Goal: Task Accomplishment & Management: Manage account settings

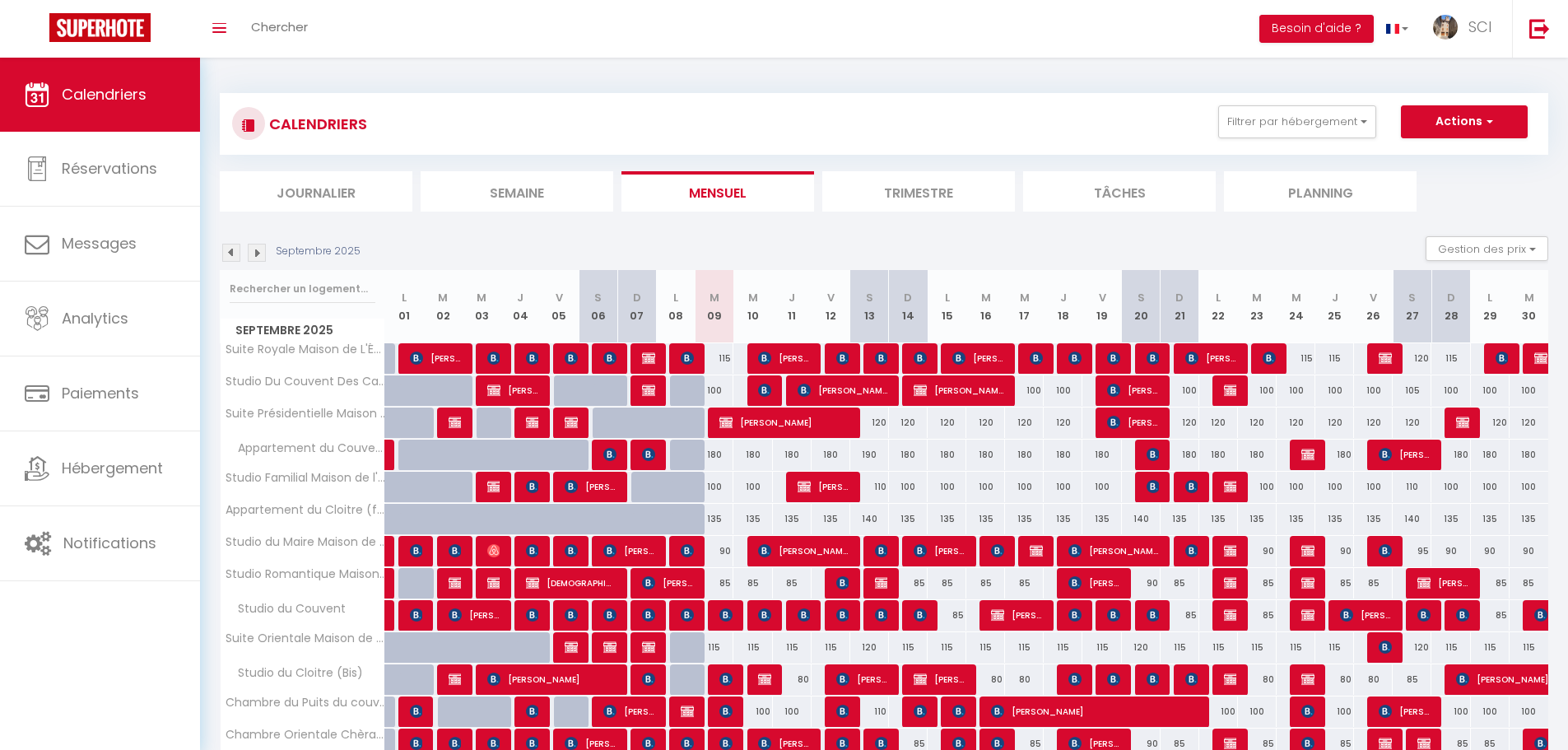
click at [1298, 205] on li "Planning" at bounding box center [1320, 191] width 193 height 41
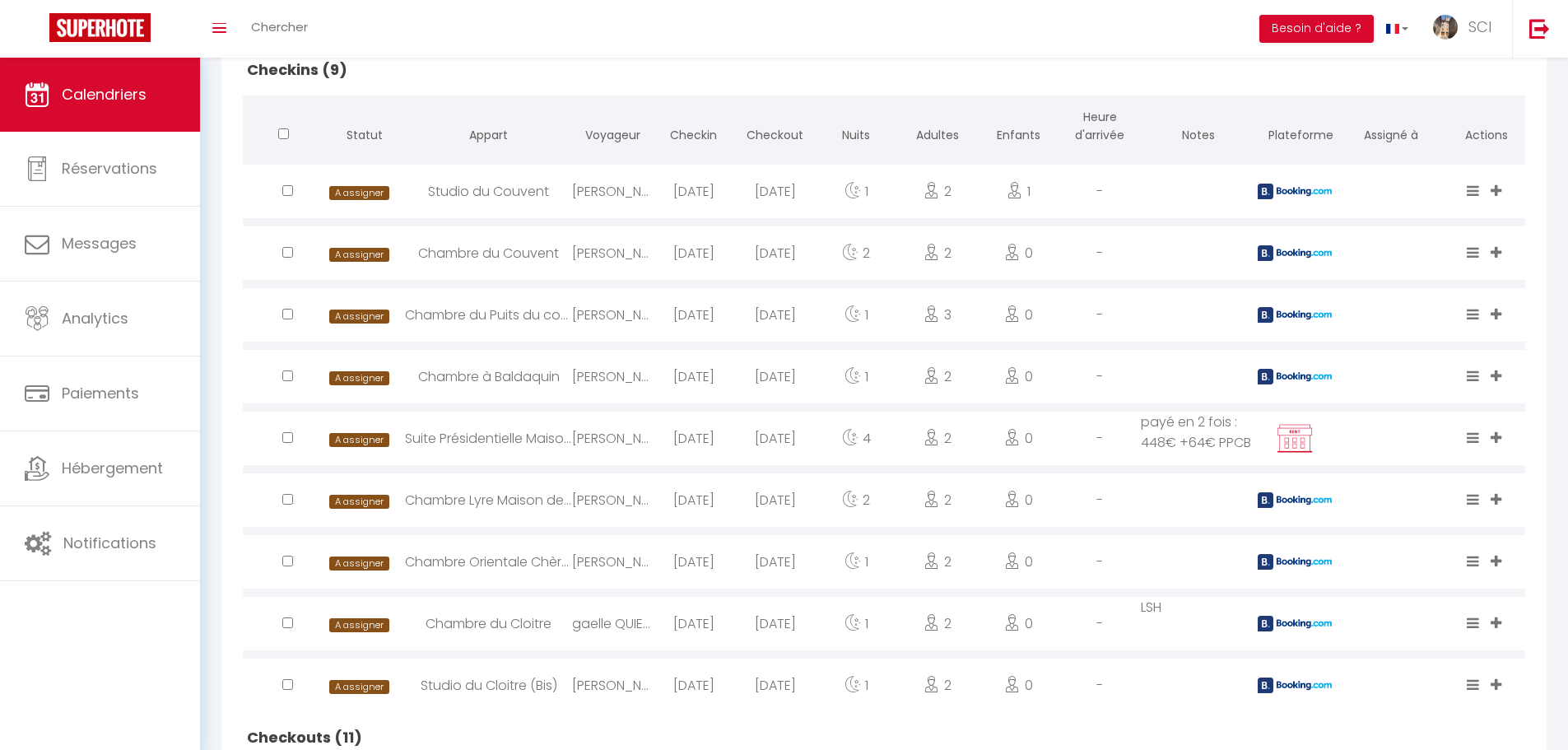
scroll to position [329, 0]
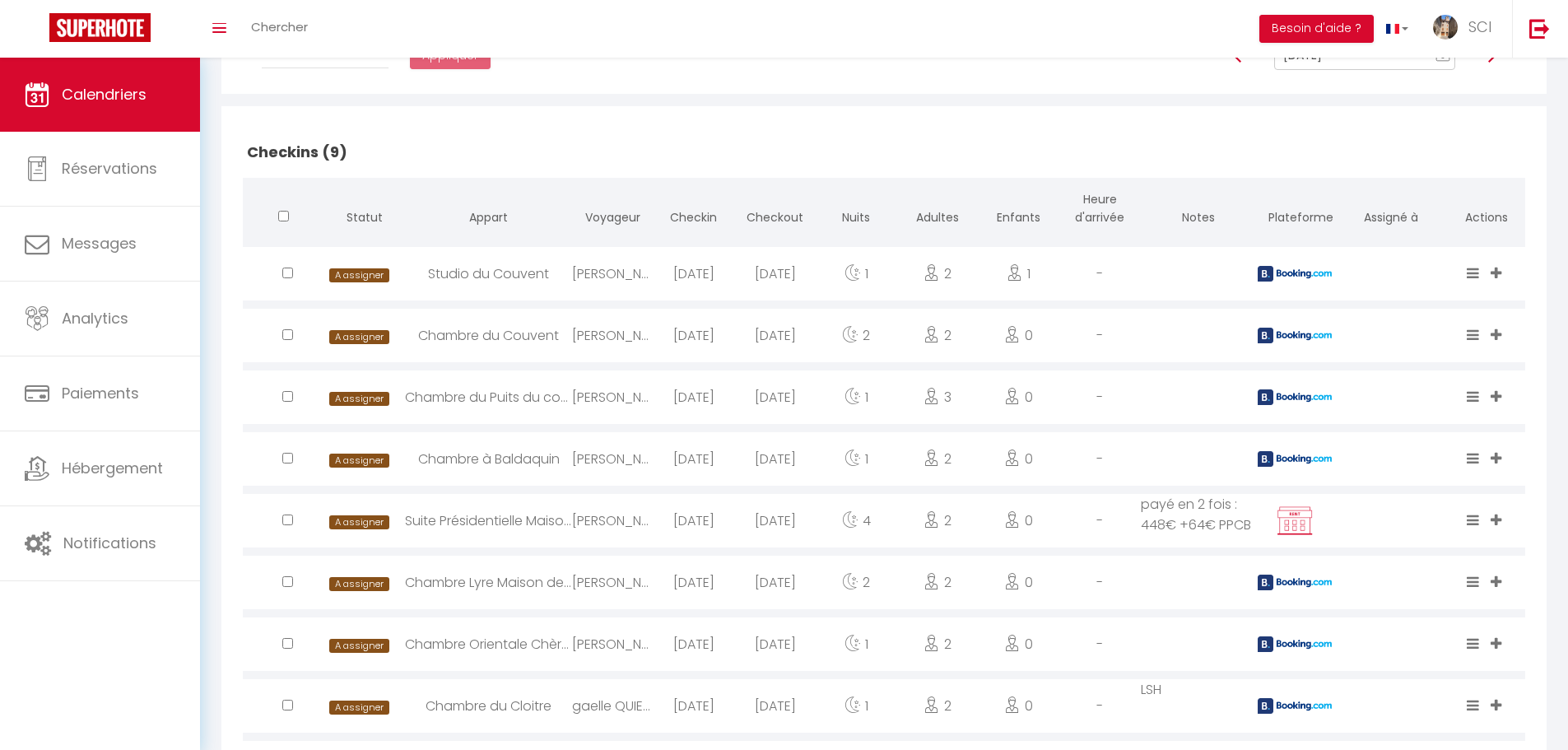
click at [493, 278] on div "Studio du Couvent" at bounding box center [489, 273] width 167 height 53
select select "0"
select select "1"
select select
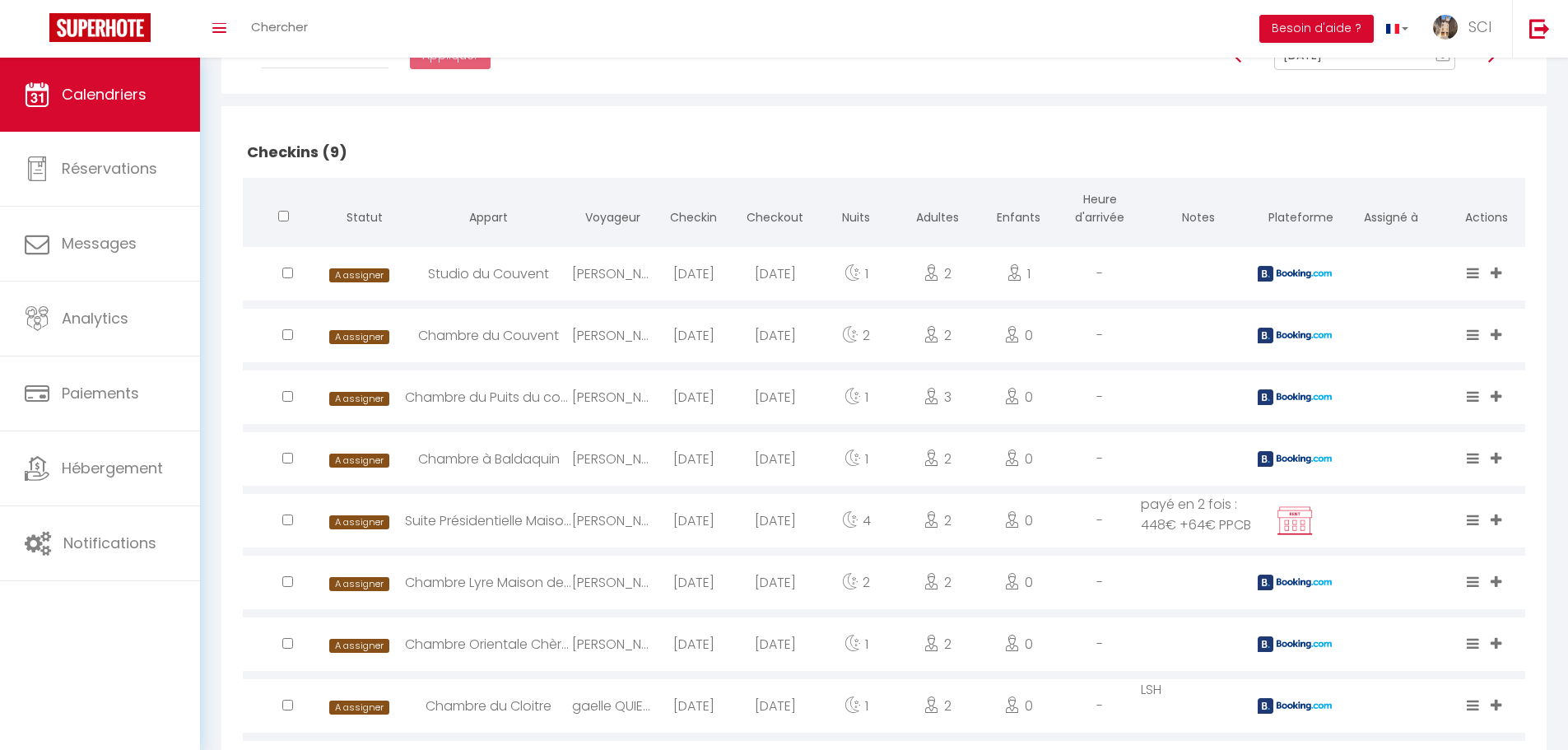
select select
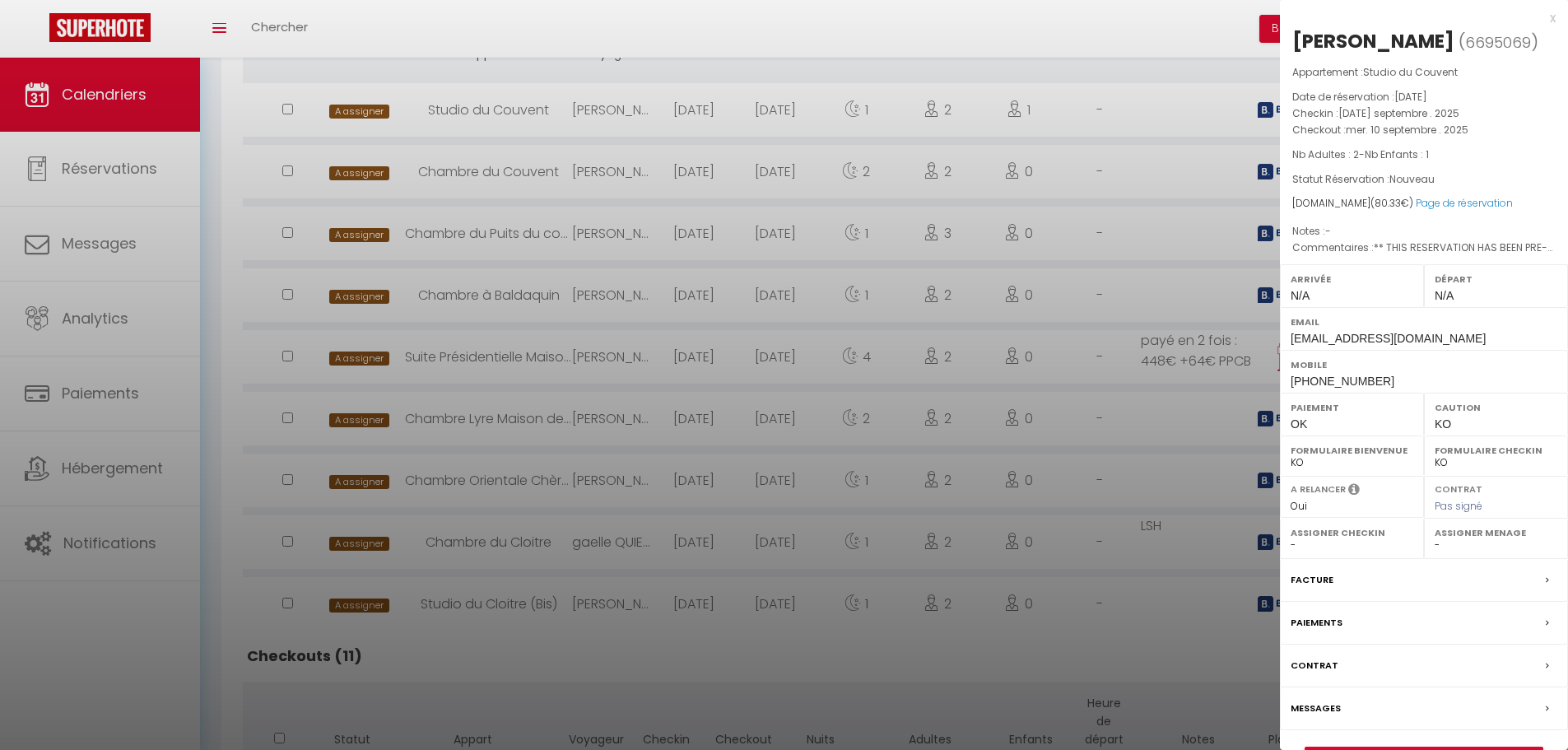
scroll to position [494, 0]
click at [1332, 717] on label "Messages" at bounding box center [1315, 707] width 50 height 17
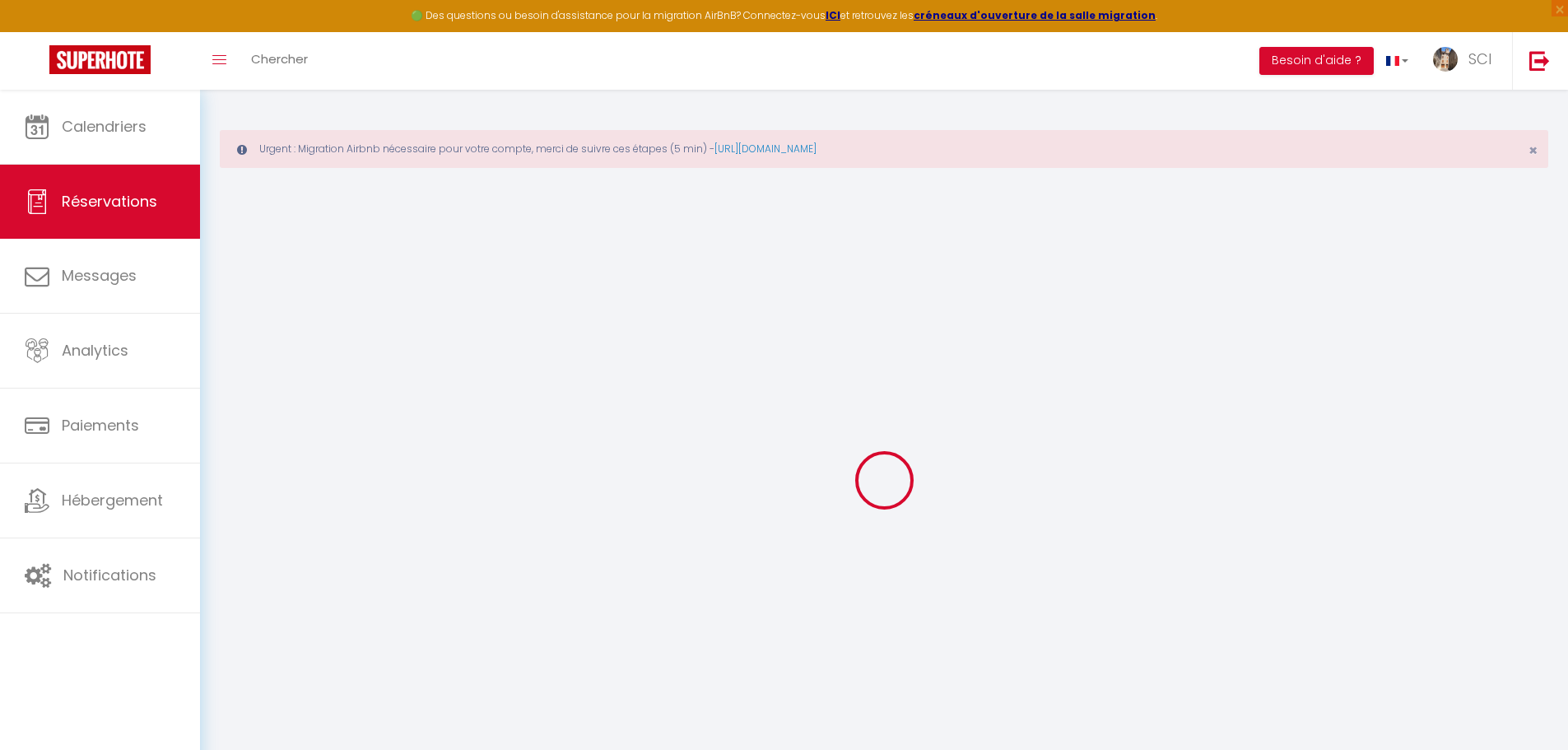
select select
checkbox input "false"
type textarea "** THIS RESERVATION HAS BEEN PRE-PAID ** BOOKING NOTE : Payment charge is EUR 1…"
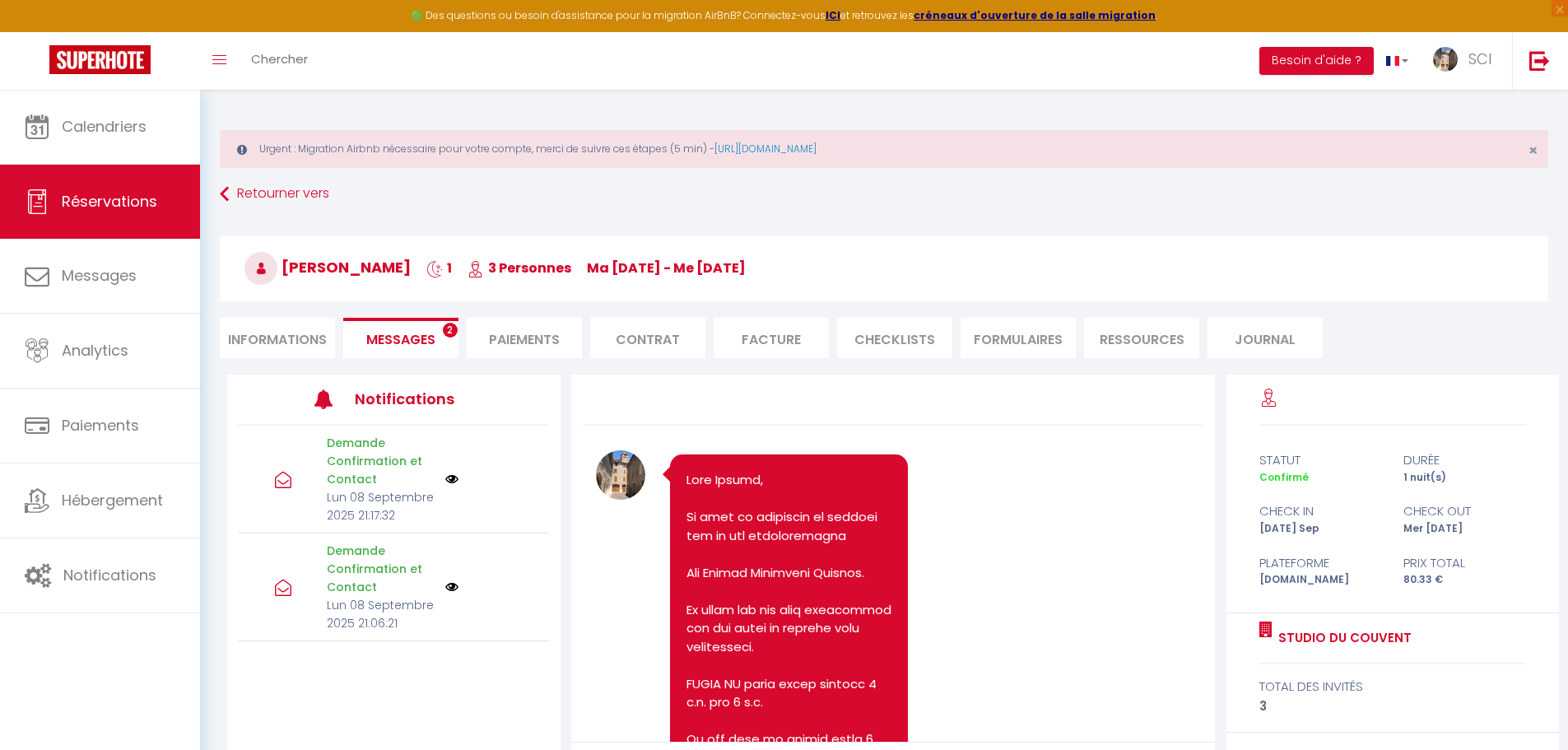
scroll to position [2433, 0]
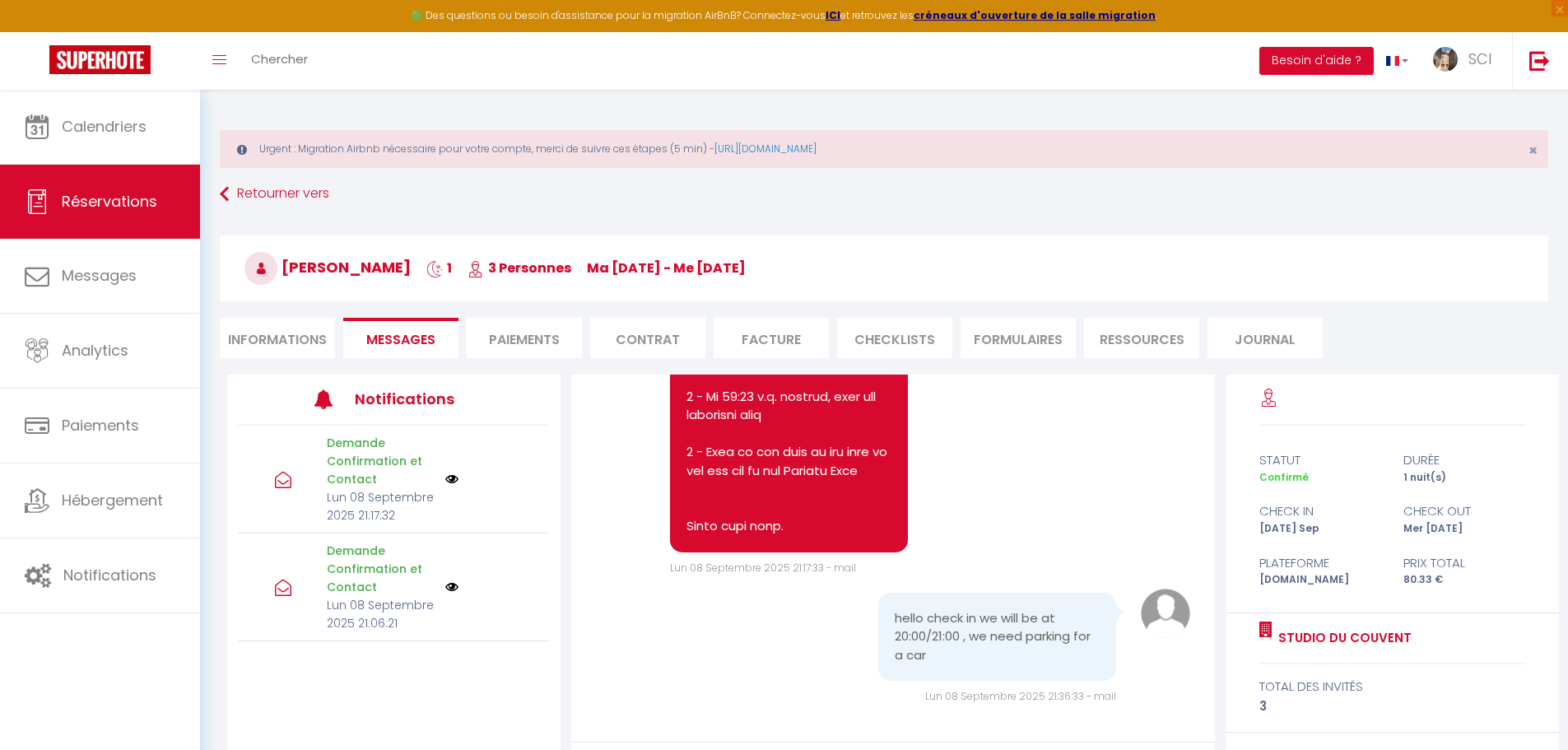
click at [270, 329] on li "Informations" at bounding box center [277, 337] width 115 height 41
select select
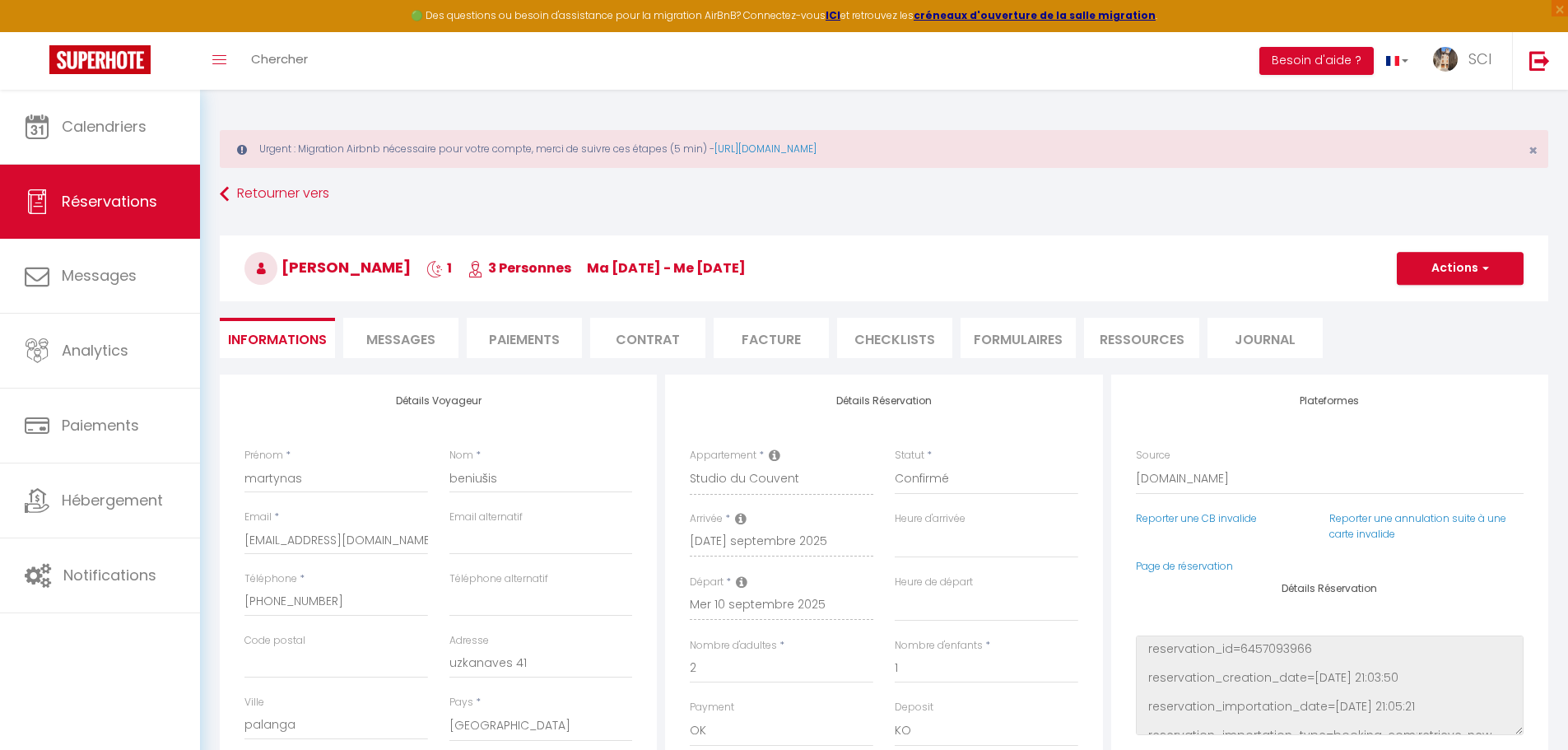
select select
checkbox input "false"
select select
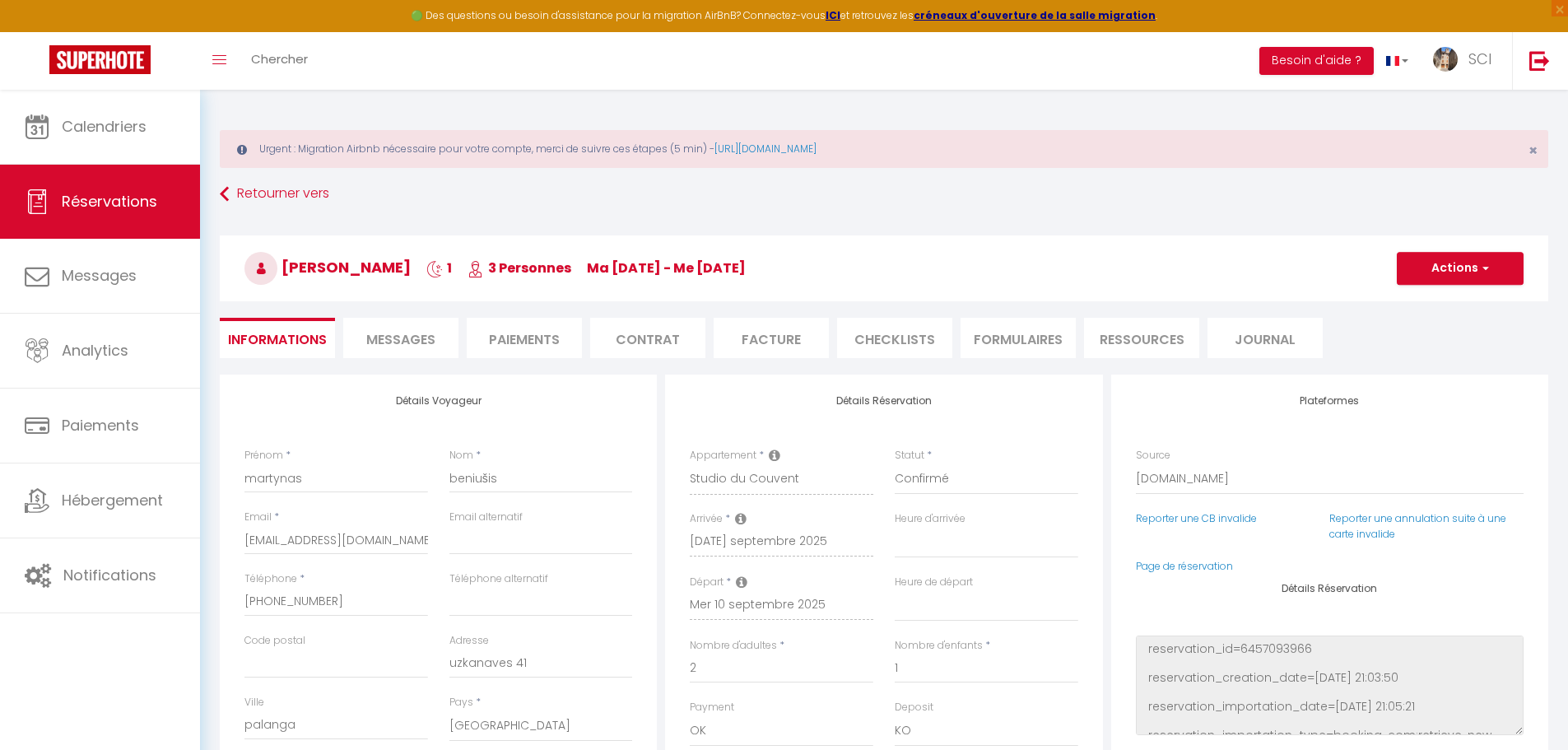
checkbox input "false"
select select
checkbox input "false"
select select
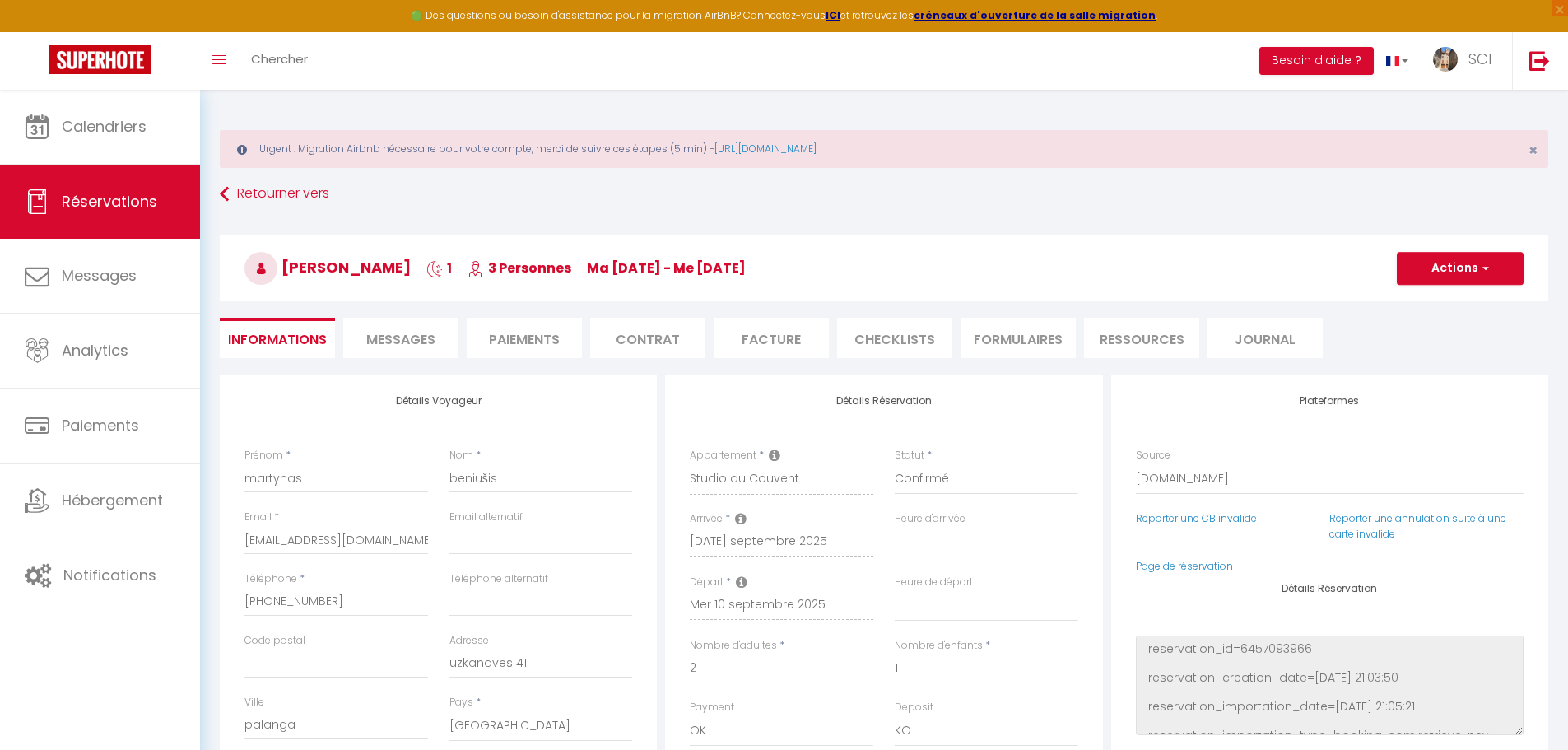
select select
checkbox input "false"
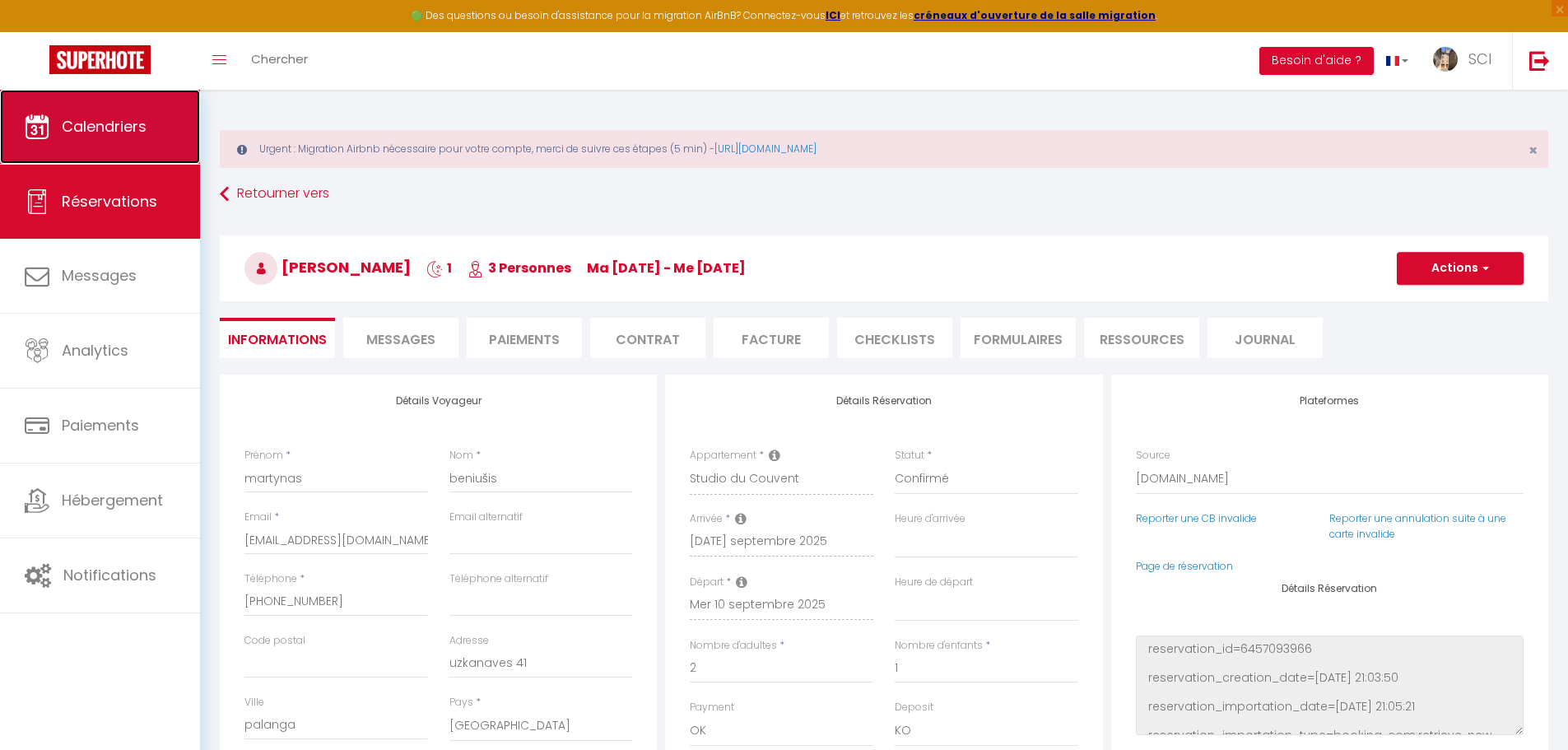
click at [137, 141] on link "Calendriers" at bounding box center [100, 127] width 200 height 74
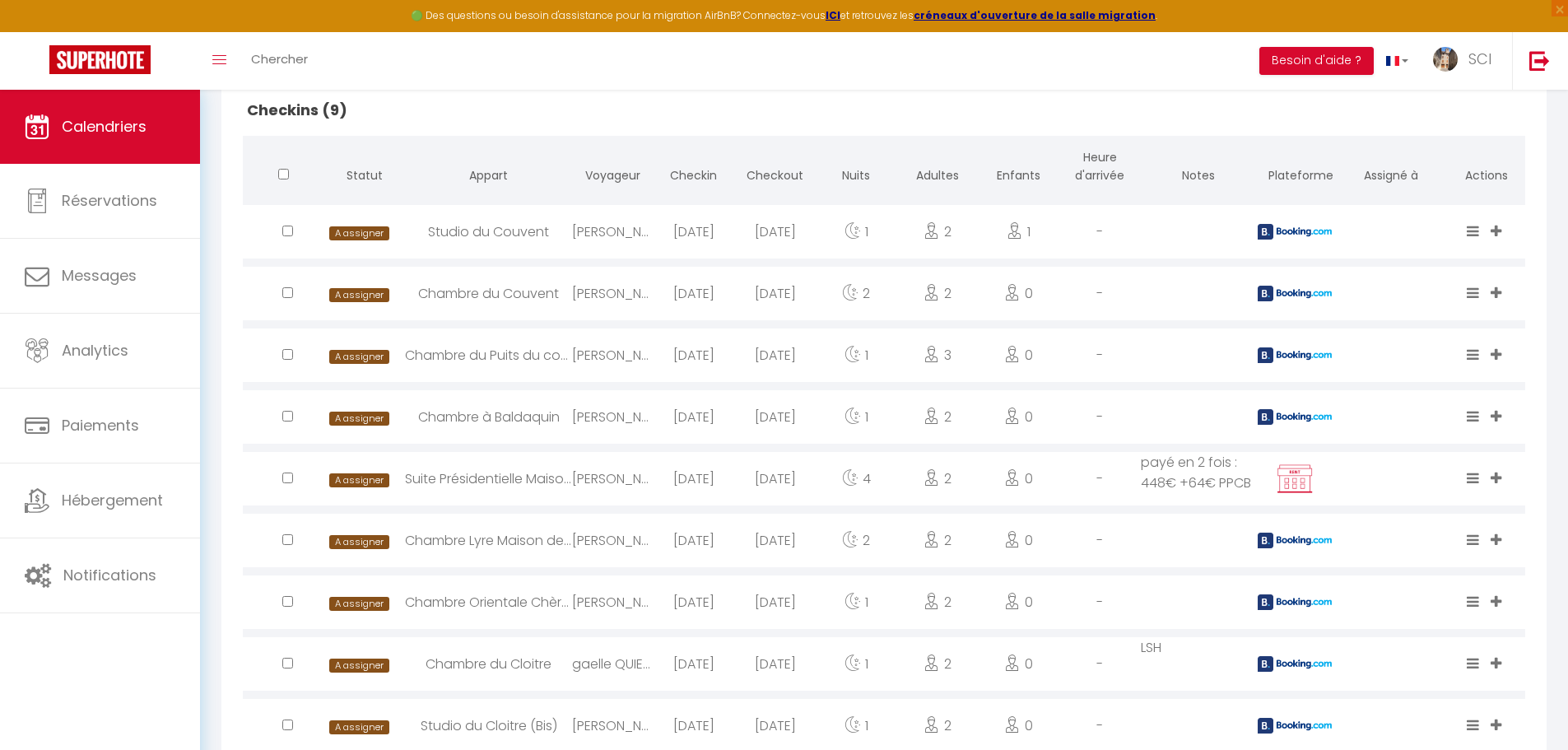
scroll to position [494, 0]
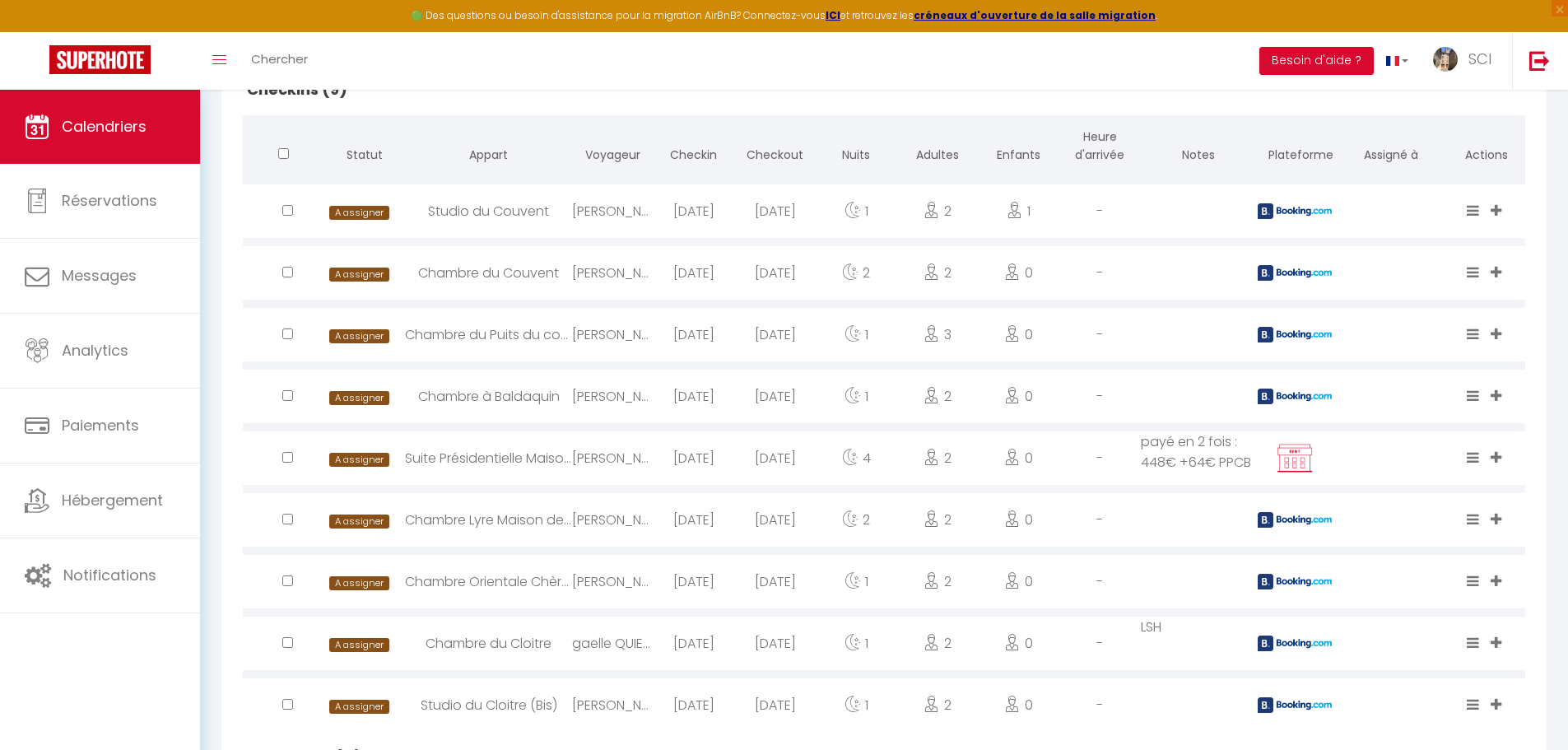
click at [576, 580] on div "[PERSON_NAME]" at bounding box center [613, 581] width 81 height 53
select select "0"
select select "1"
select select
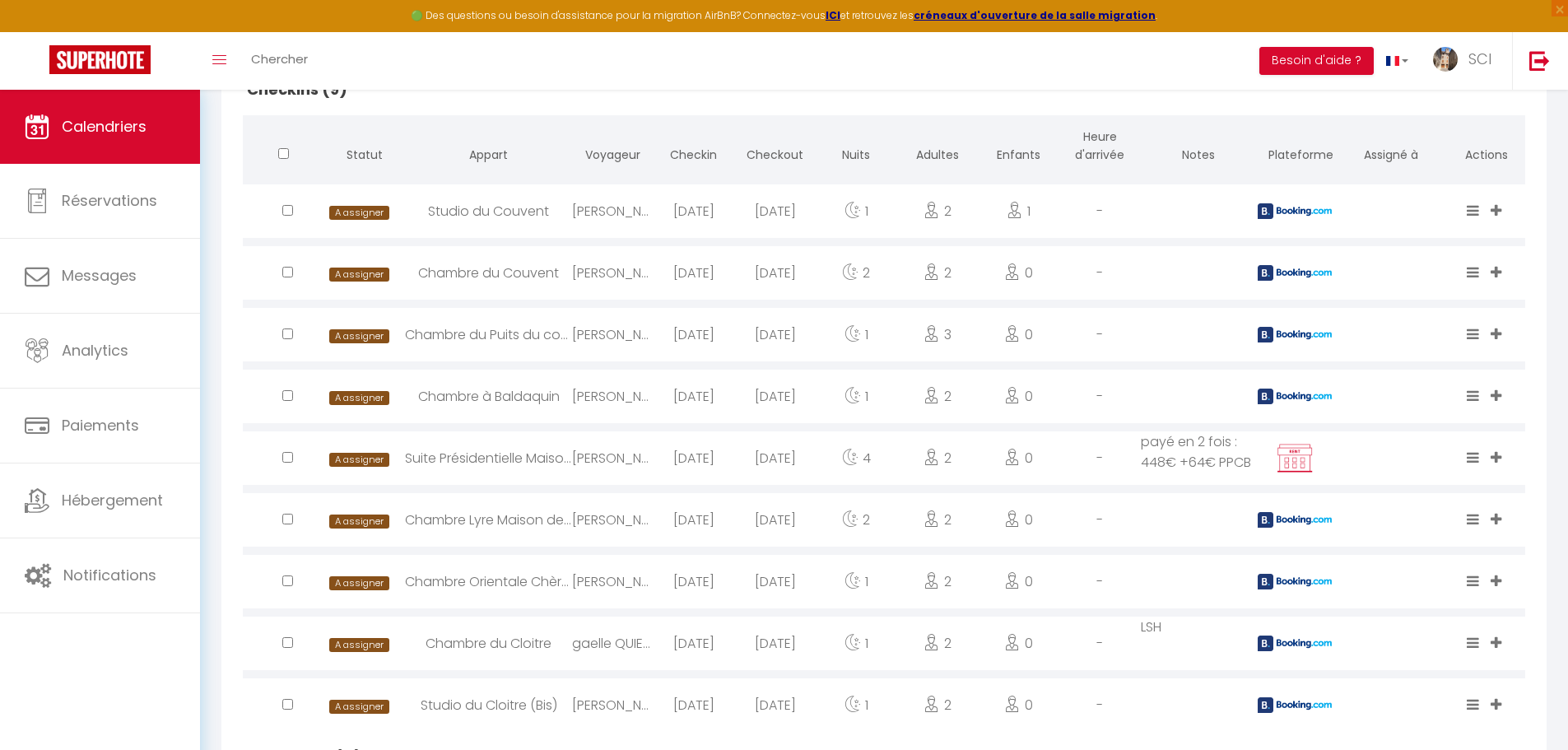
select select
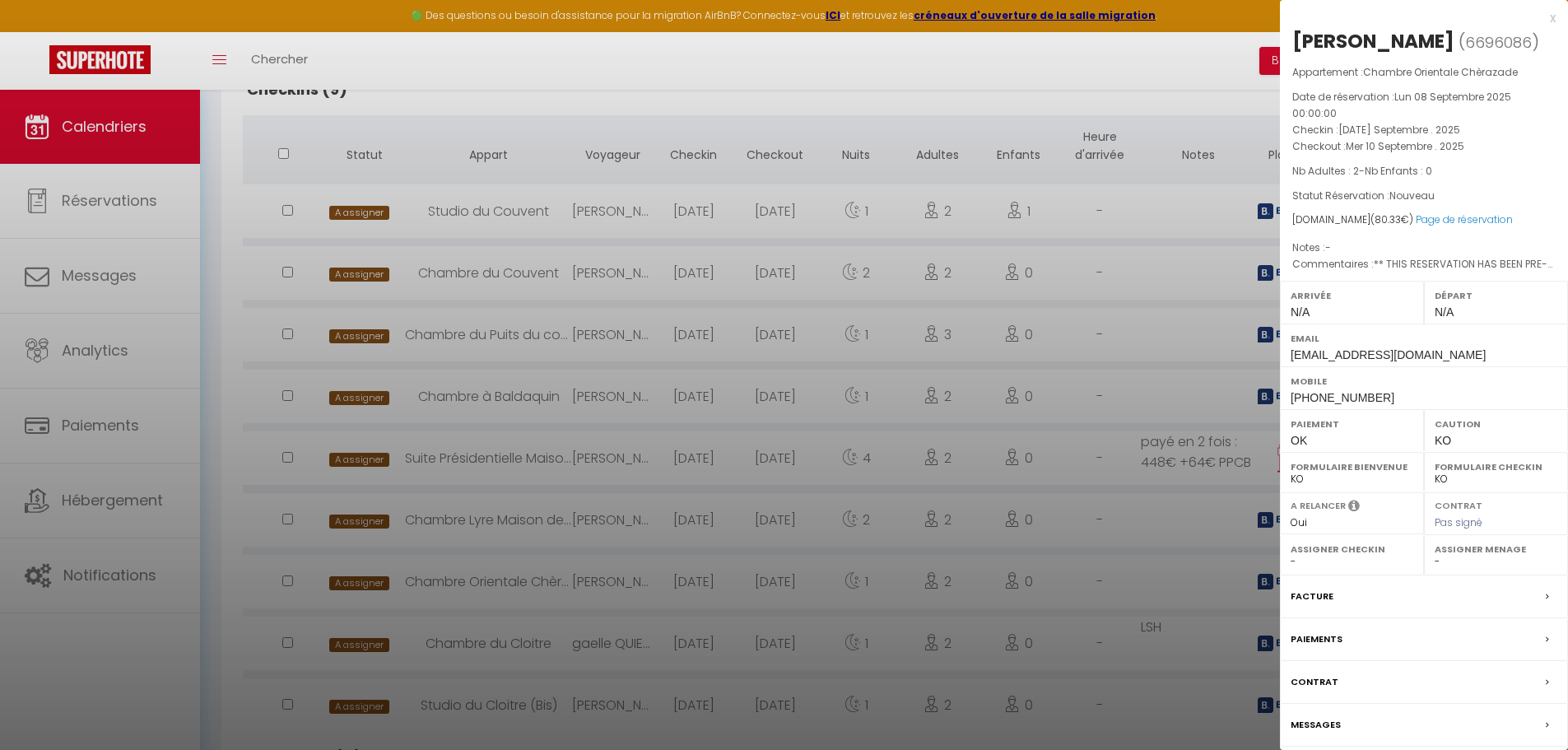
click at [486, 90] on div at bounding box center [784, 375] width 1568 height 750
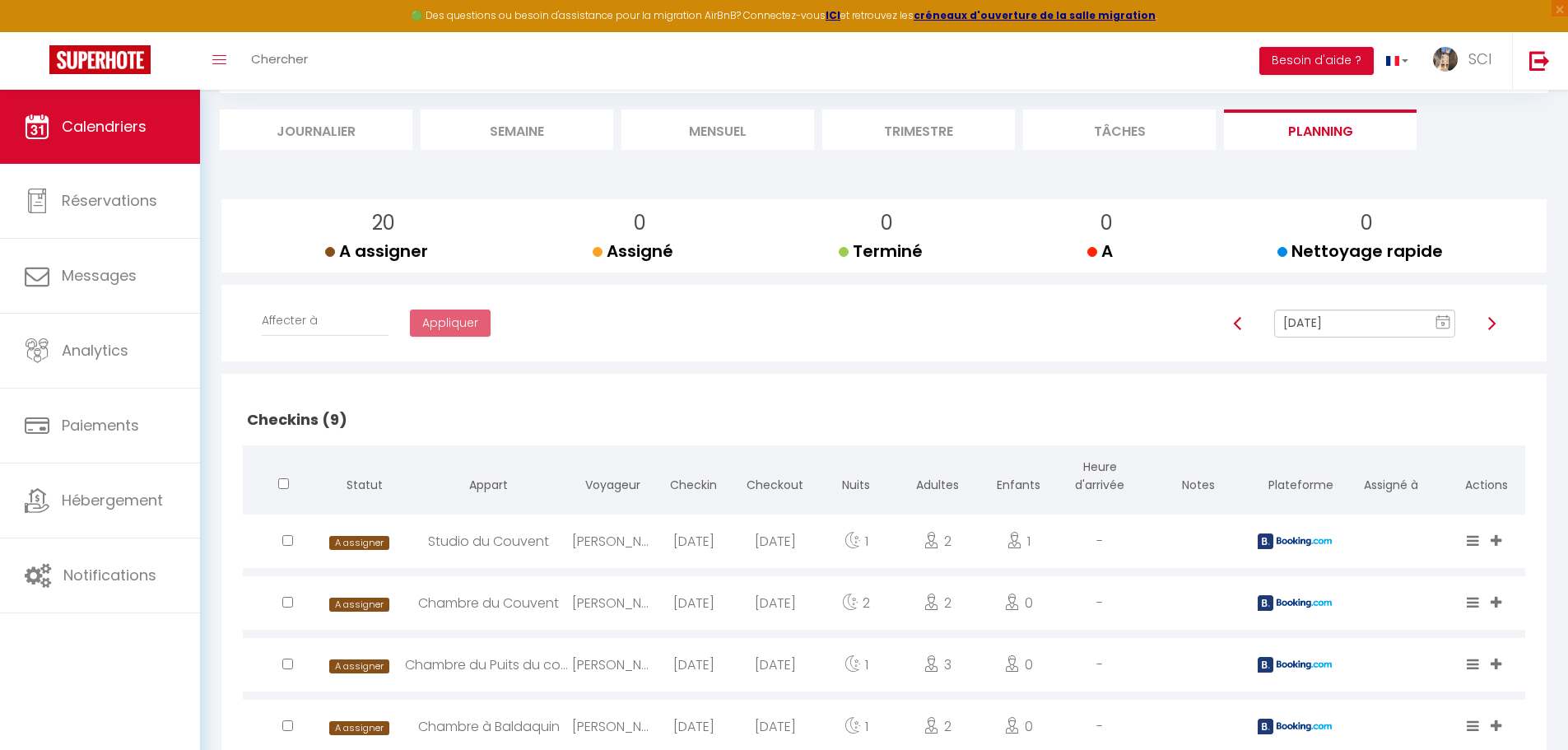
scroll to position [165, 0]
click at [1349, 327] on input "[DATE]" at bounding box center [1364, 322] width 181 height 28
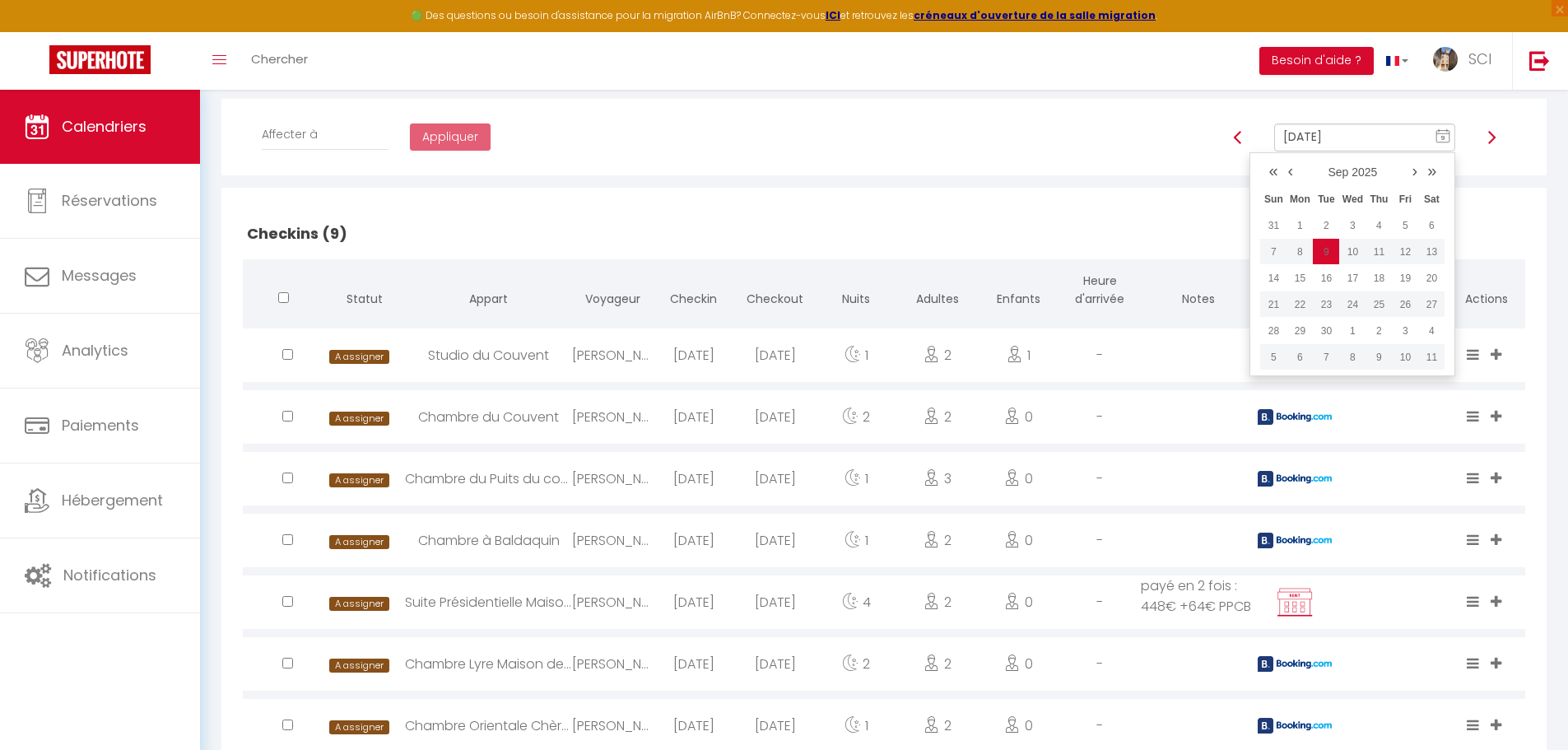
scroll to position [103, 0]
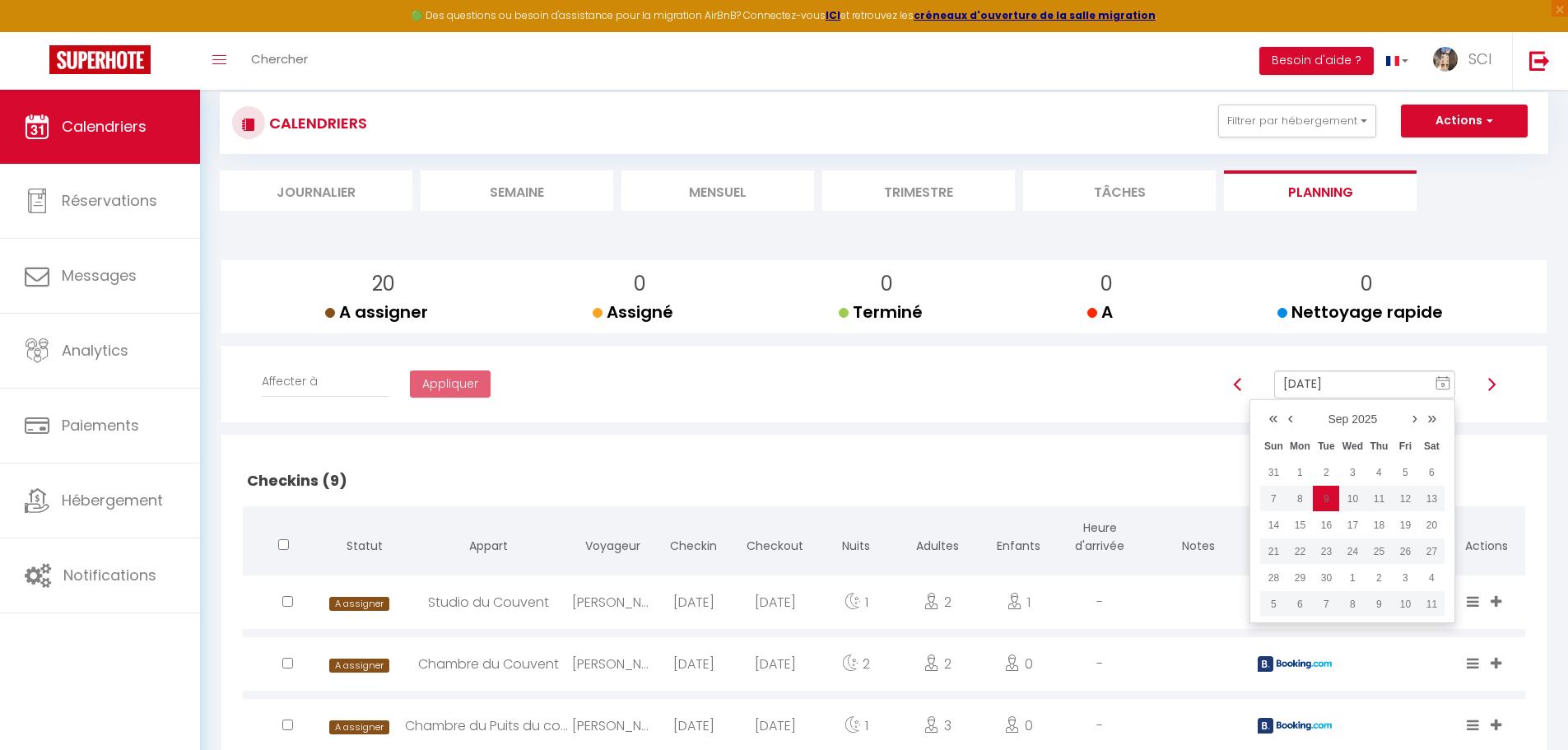
click at [832, 466] on h2 "Checkins (9)" at bounding box center [883, 480] width 1282 height 51
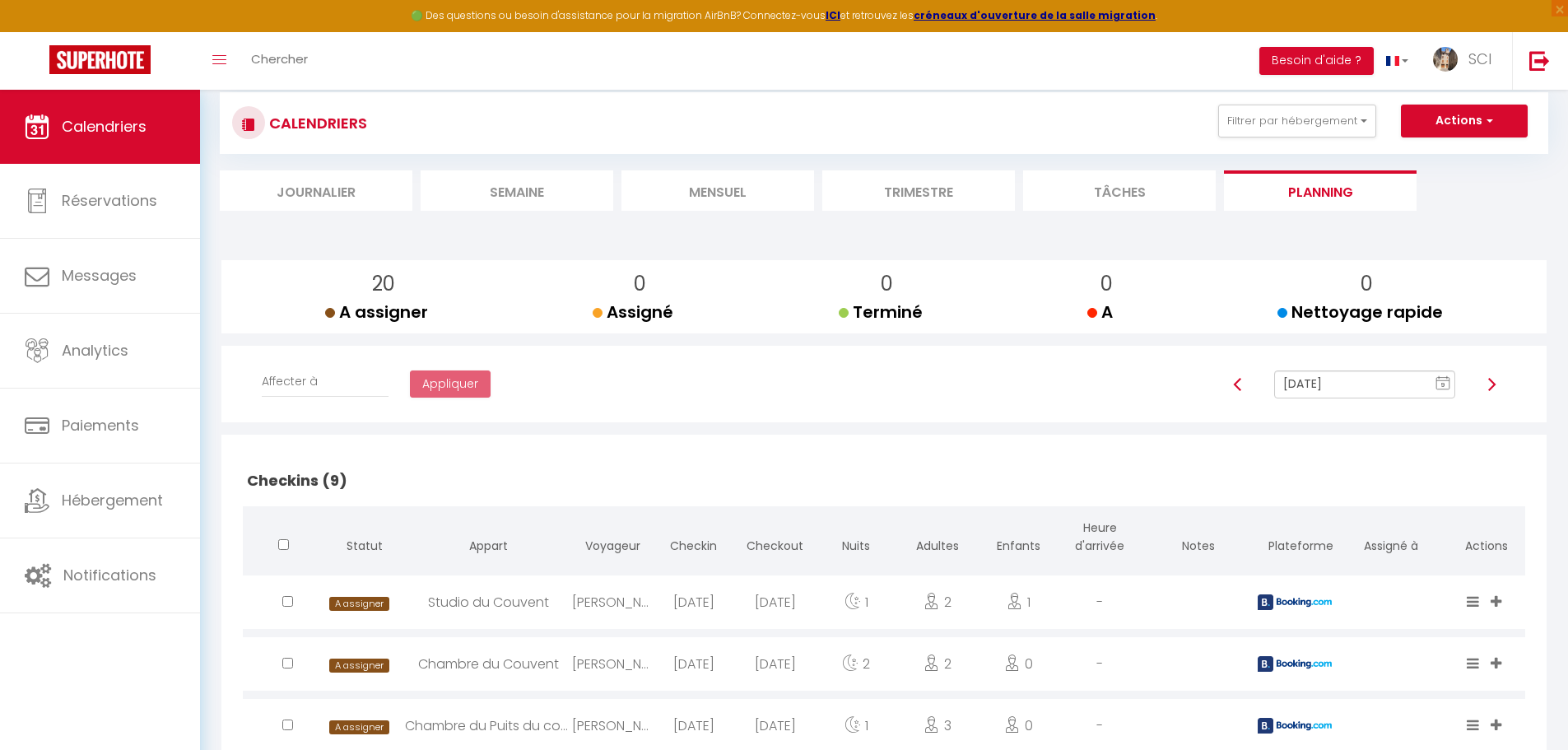
click at [1353, 375] on input "[DATE]" at bounding box center [1364, 384] width 181 height 28
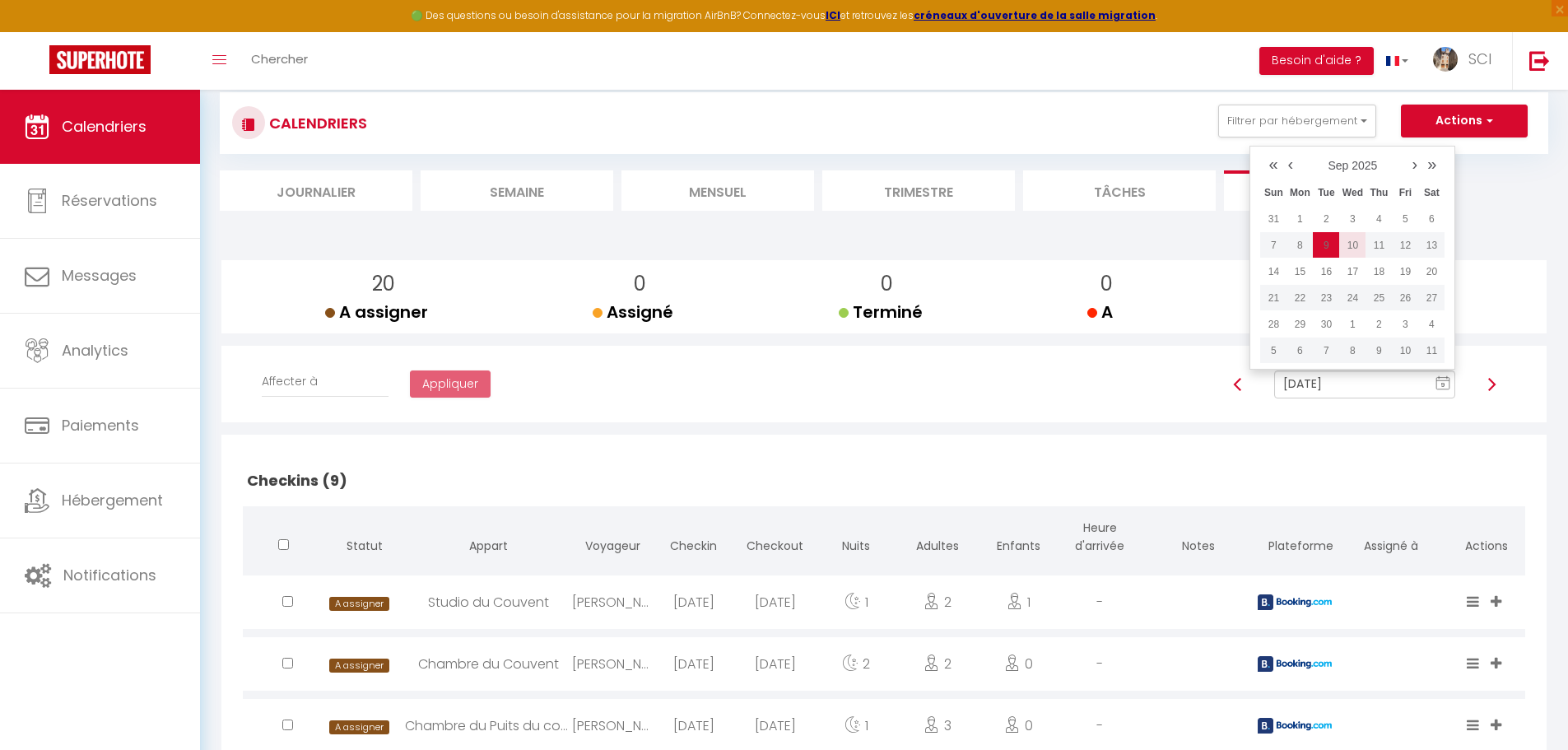
click at [1356, 247] on td "10" at bounding box center [1352, 245] width 26 height 26
type input "[DATE]"
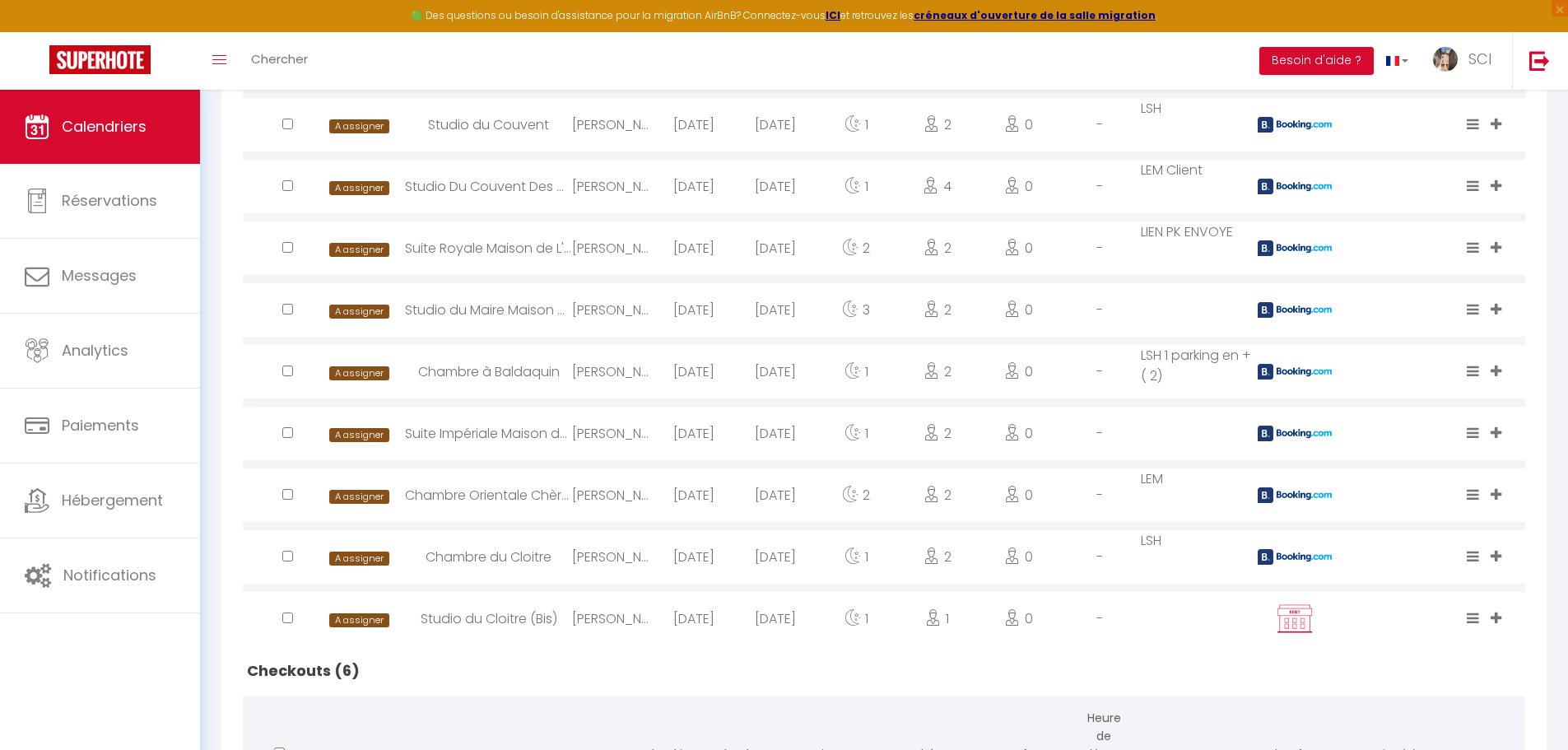
scroll to position [679, 0]
